Goal: Navigation & Orientation: Understand site structure

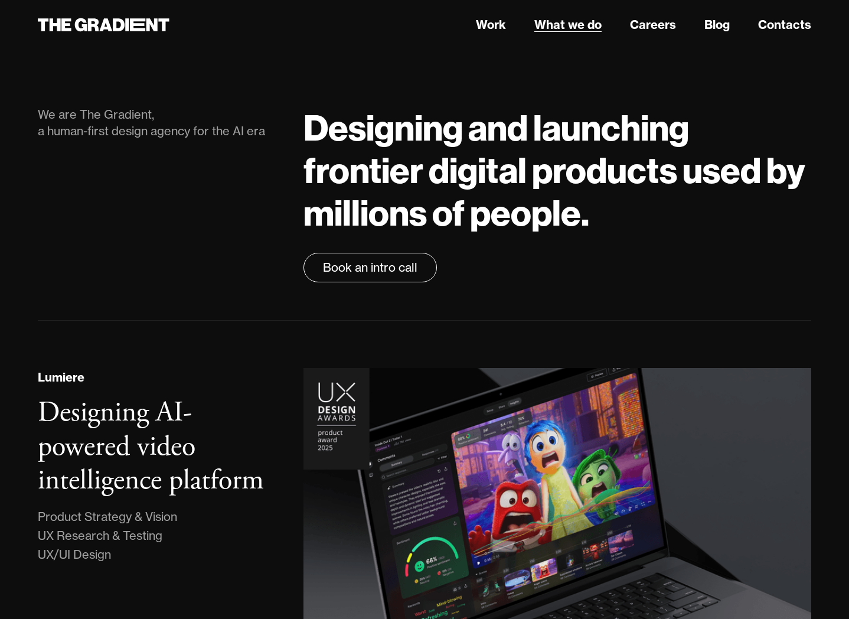
click at [572, 25] on link "What we do" at bounding box center [567, 25] width 67 height 18
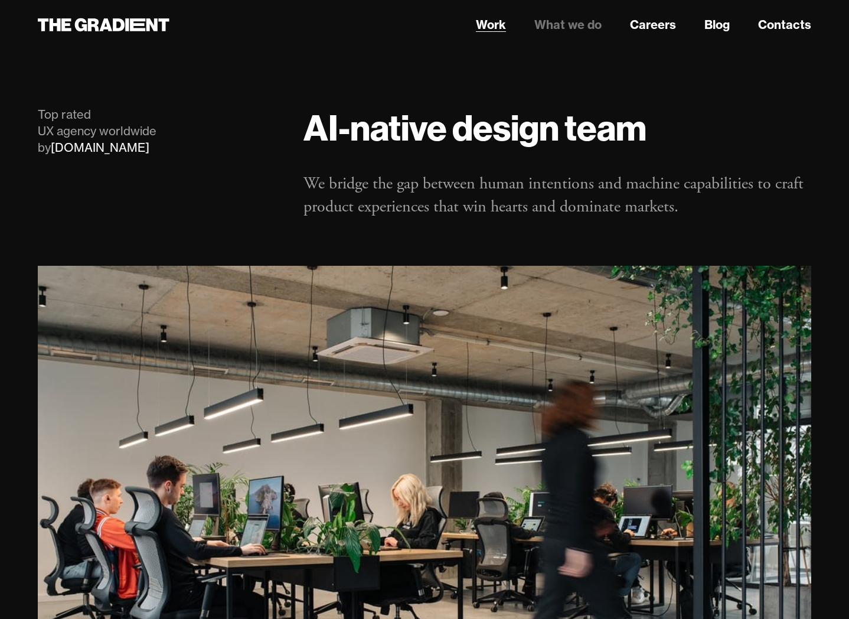
click at [499, 28] on link "Work" at bounding box center [491, 25] width 30 height 18
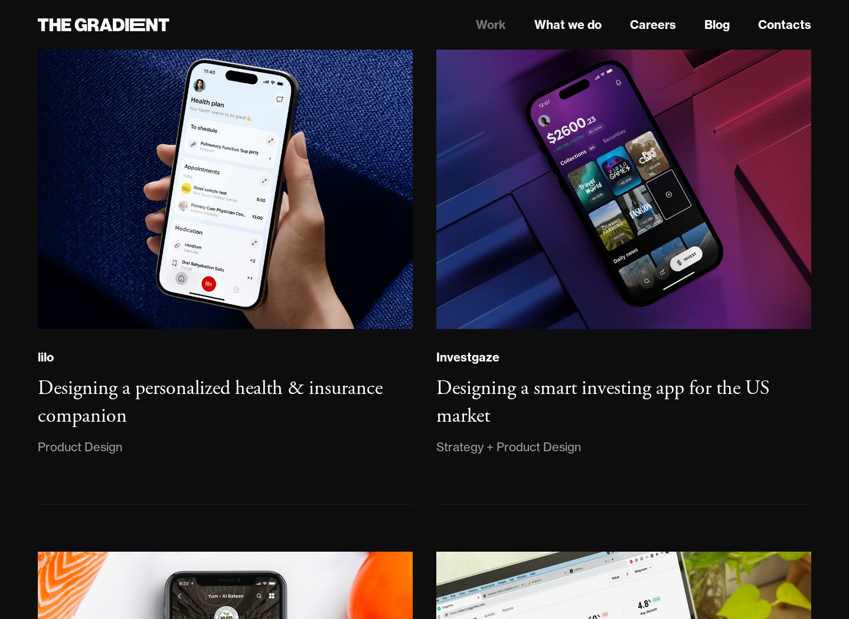
scroll to position [1201, 0]
